Goal: Information Seeking & Learning: Find specific page/section

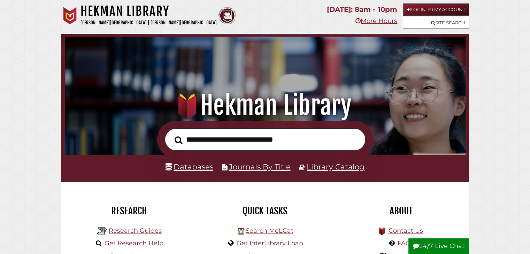
scroll to position [14, 0]
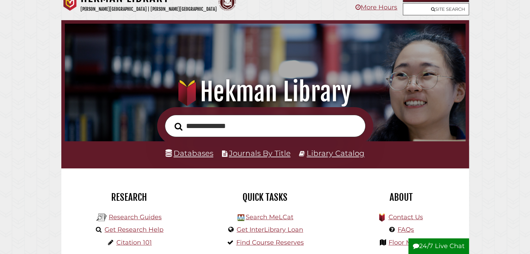
type input "**********"
click at [171, 121] on button "Search" at bounding box center [178, 127] width 15 height 12
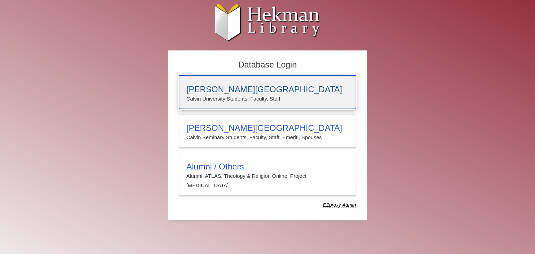
click at [201, 86] on h3 "[PERSON_NAME][GEOGRAPHIC_DATA]" at bounding box center [267, 90] width 162 height 10
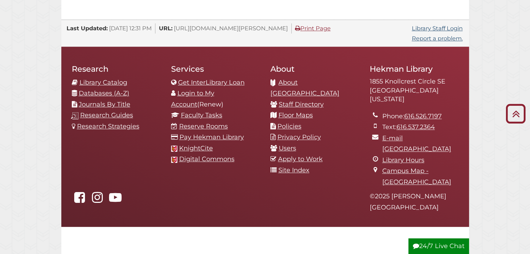
scroll to position [753, 0]
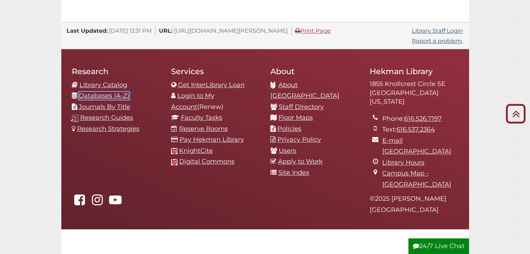
click at [108, 92] on link "Databases (A-Z)" at bounding box center [104, 96] width 51 height 8
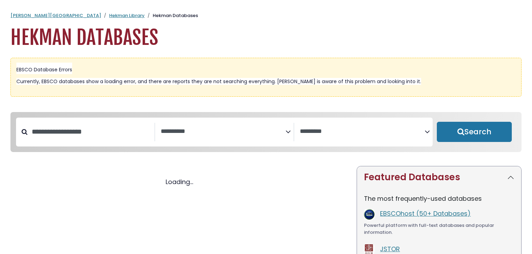
select select "Database Subject Filter"
select select "Database Vendors Filter"
select select "Database Subject Filter"
select select "Database Vendors Filter"
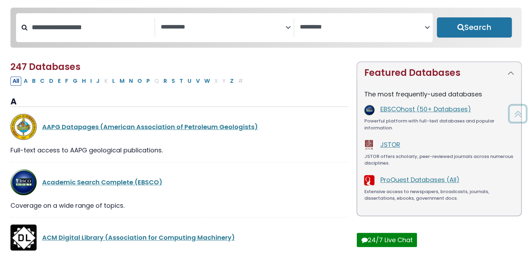
scroll to position [105, 0]
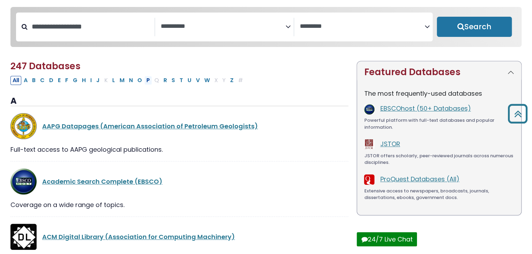
click at [144, 83] on button "P" at bounding box center [148, 80] width 8 height 9
select select "Database Subject Filter"
select select "Database Vendors Filter"
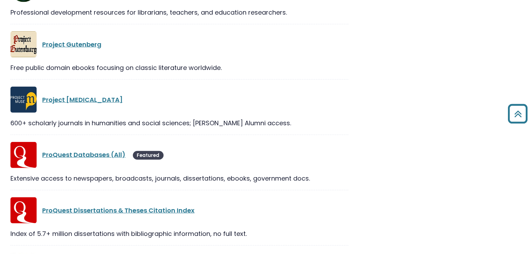
scroll to position [808, 0]
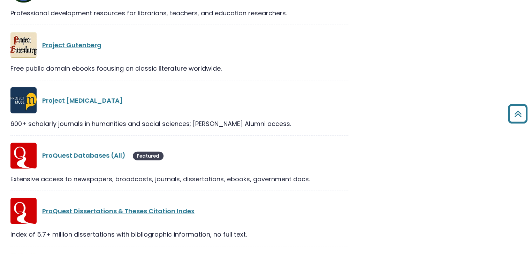
click at [93, 156] on link "ProQuest Databases (All)" at bounding box center [83, 155] width 83 height 9
